Goal: Task Accomplishment & Management: Manage account settings

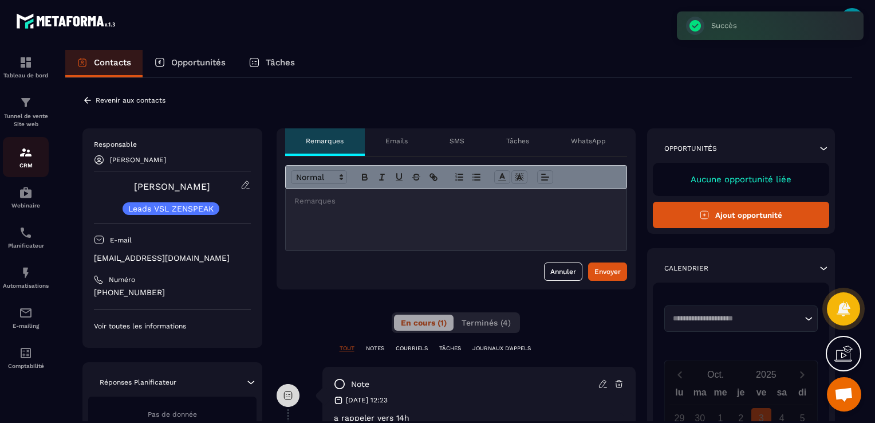
click at [15, 152] on div "CRM" at bounding box center [26, 156] width 46 height 23
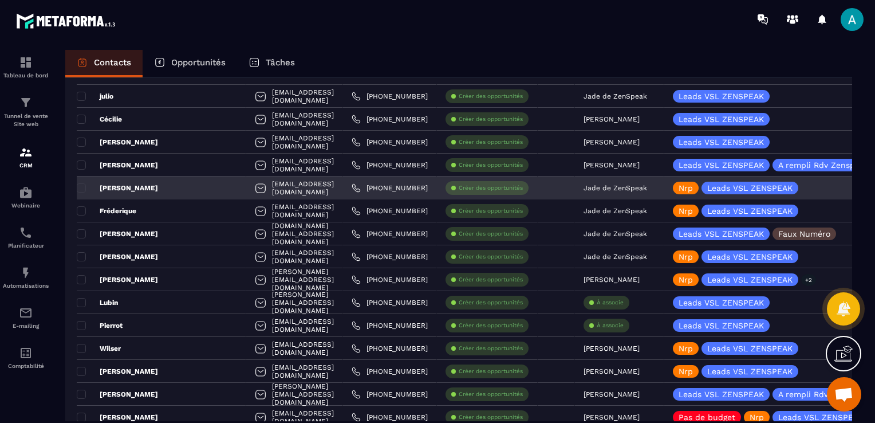
scroll to position [172, 0]
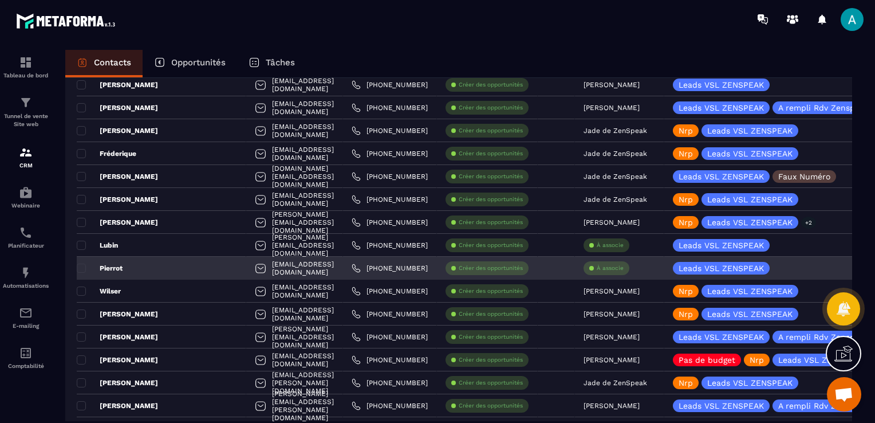
click at [597, 268] on p "À associe" at bounding box center [610, 268] width 27 height 8
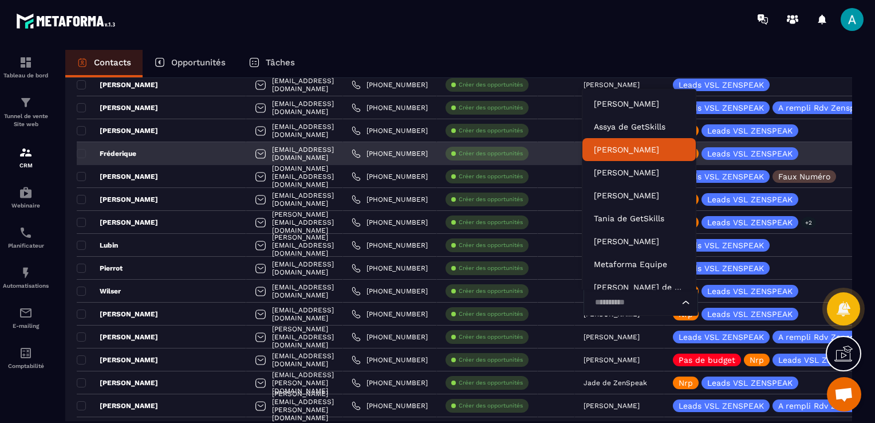
click at [556, 159] on div at bounding box center [556, 153] width 37 height 23
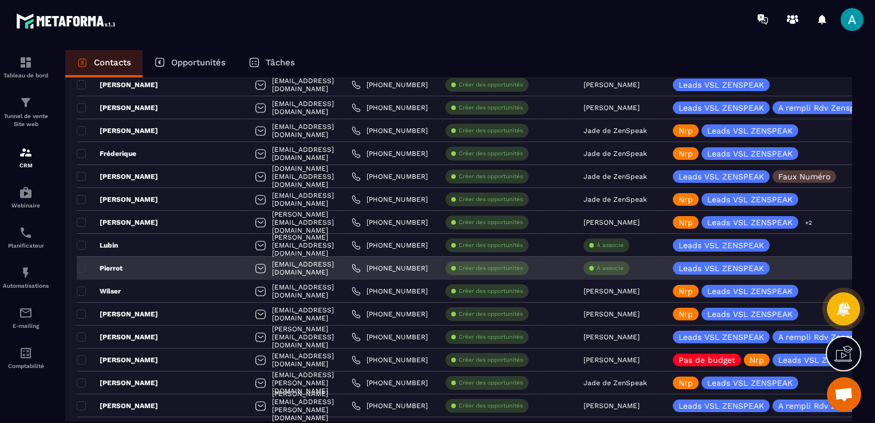
click at [598, 264] on p "À associe" at bounding box center [610, 268] width 27 height 8
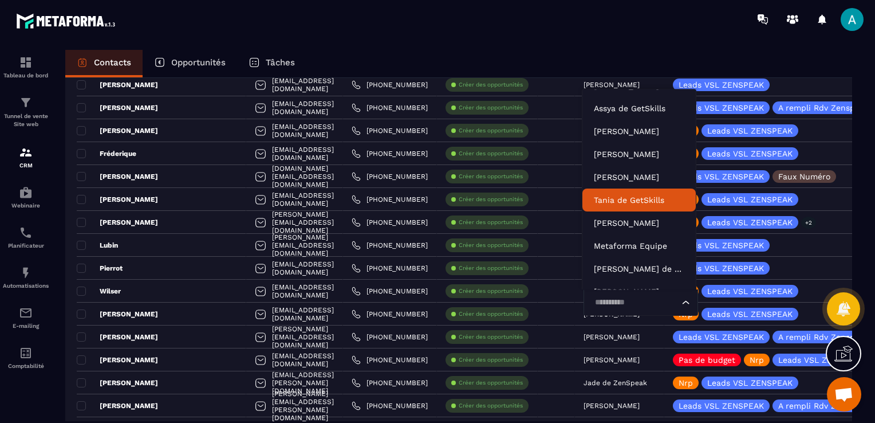
scroll to position [34, 0]
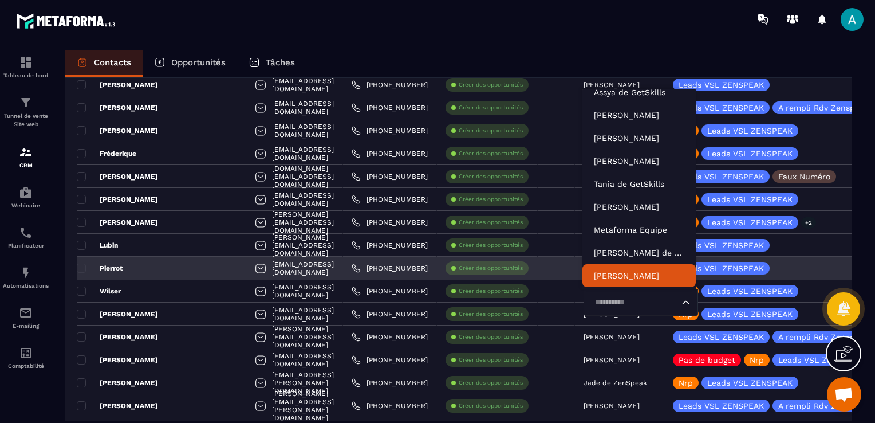
click at [622, 295] on div "Loading..." at bounding box center [641, 302] width 115 height 26
type input "****"
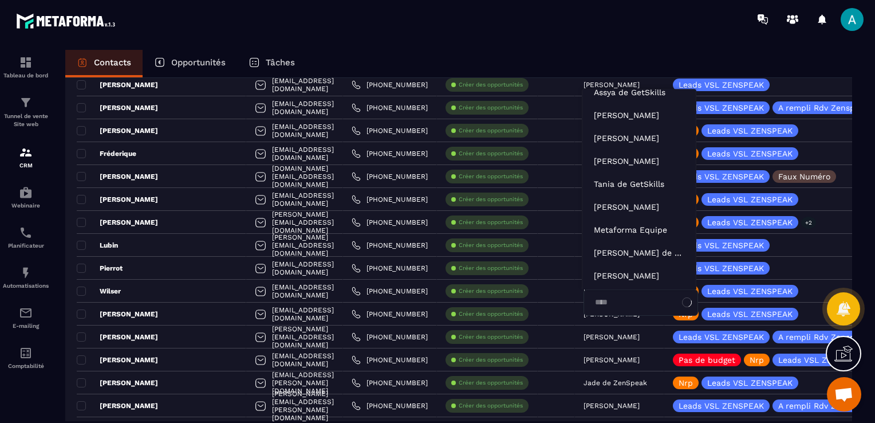
scroll to position [0, 0]
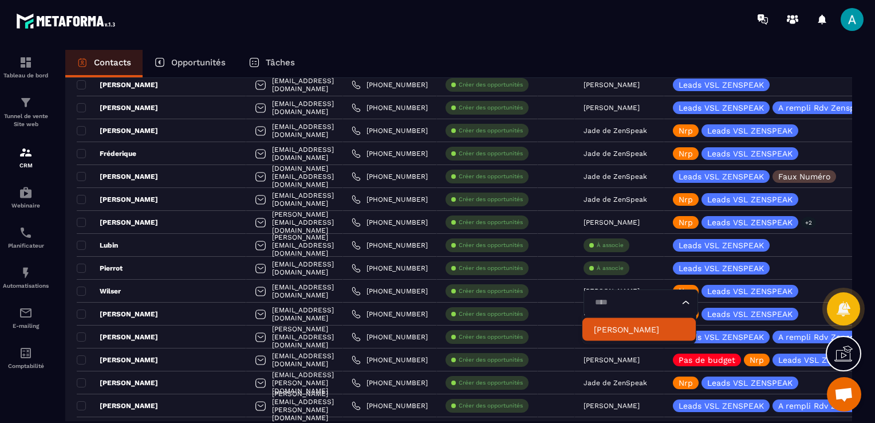
click at [630, 324] on p "[PERSON_NAME]" at bounding box center [639, 329] width 90 height 11
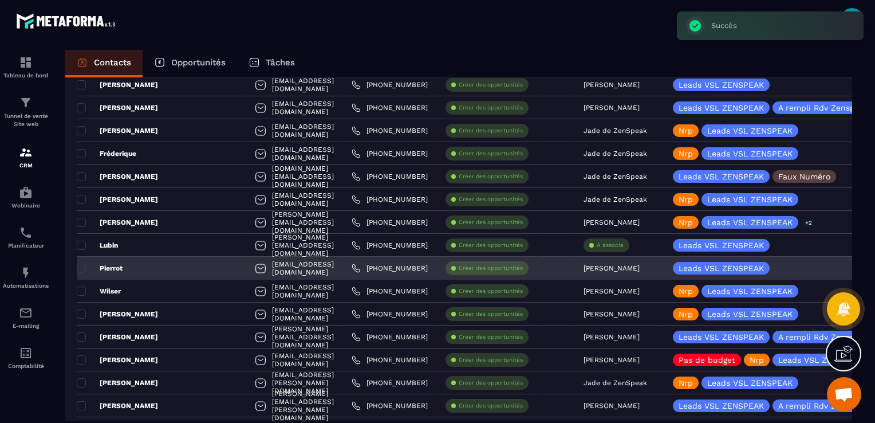
click at [246, 262] on div "[EMAIL_ADDRESS][DOMAIN_NAME]" at bounding box center [294, 268] width 97 height 23
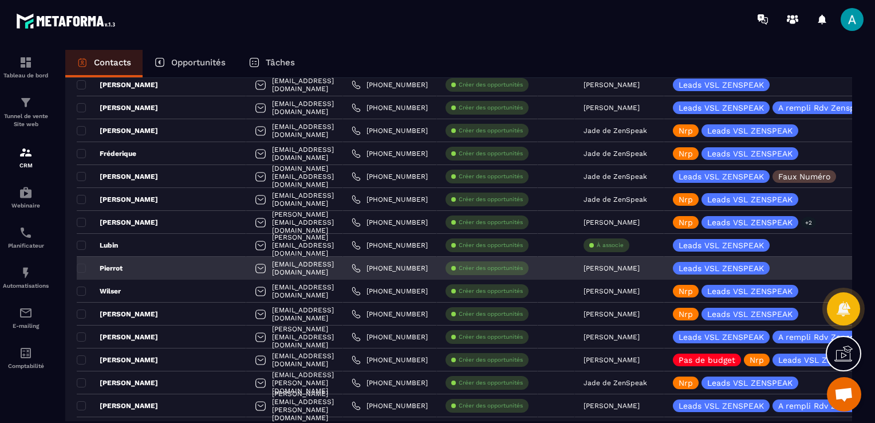
drag, startPoint x: 222, startPoint y: 262, endPoint x: 159, endPoint y: 270, distance: 63.4
click at [159, 270] on div "Pierrot" at bounding box center [162, 268] width 170 height 23
